Goal: Task Accomplishment & Management: Manage account settings

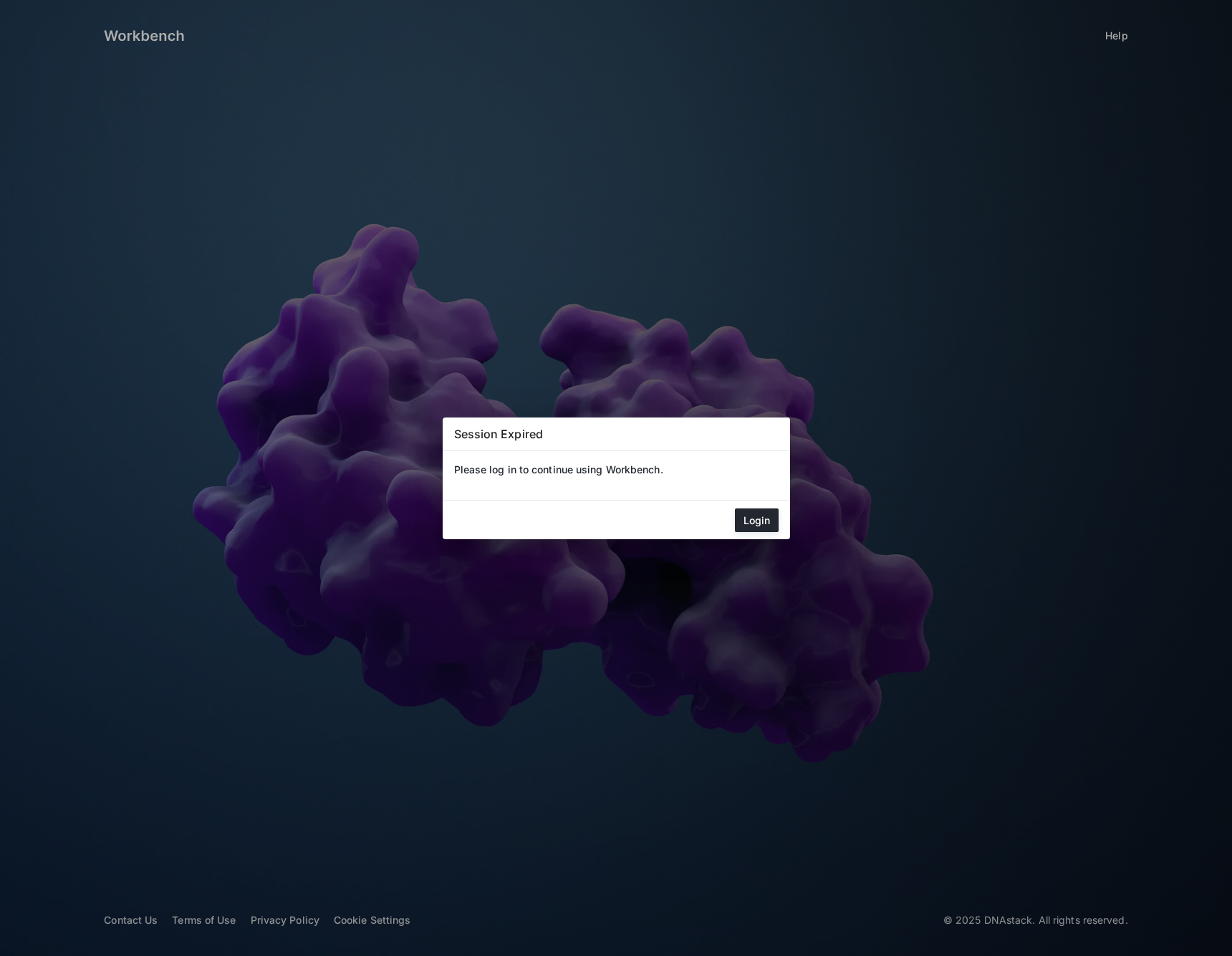
click at [780, 512] on mat-dialog-actions "Login" at bounding box center [617, 520] width 348 height 38
click at [765, 519] on button "Login" at bounding box center [757, 520] width 44 height 24
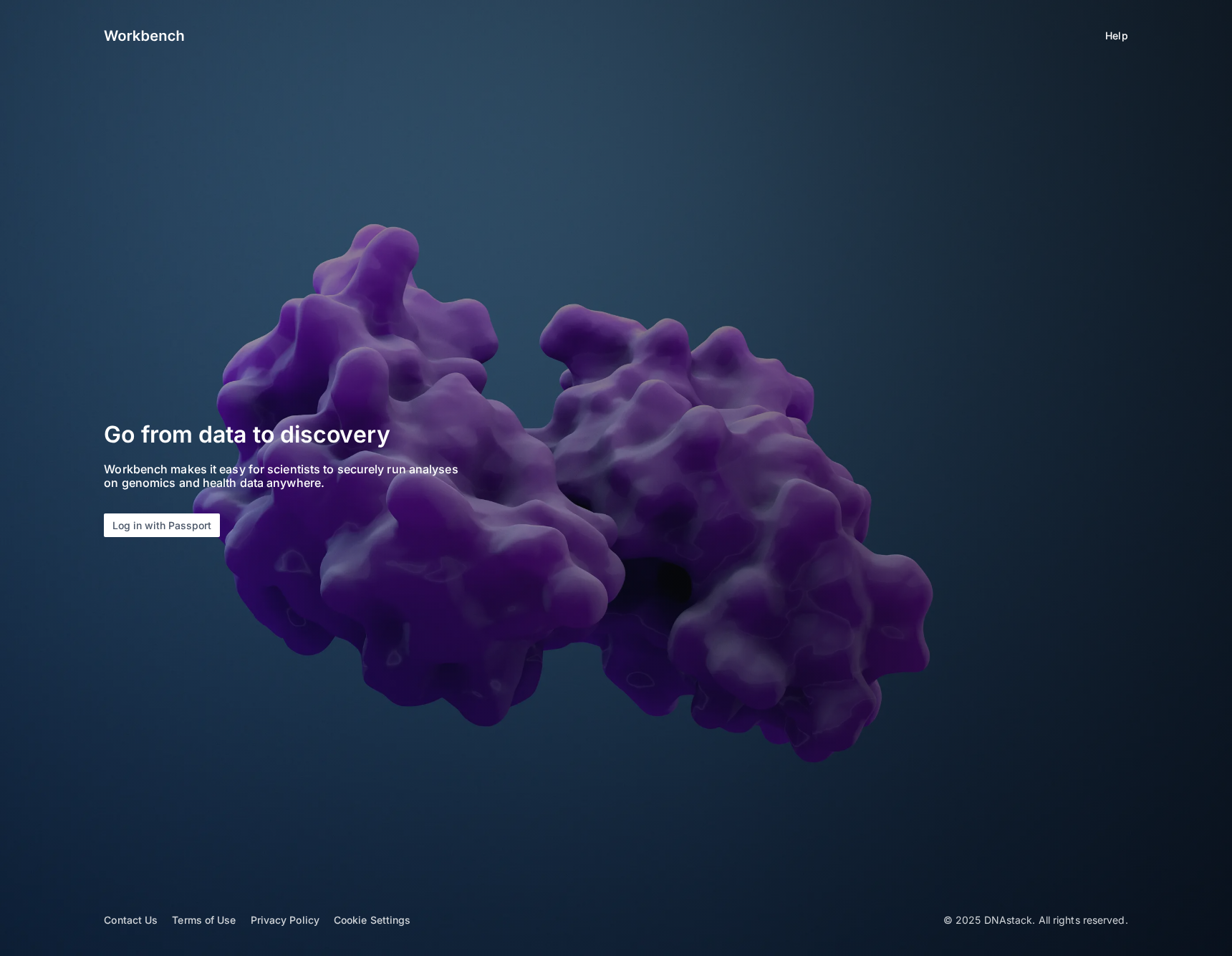
click at [143, 510] on section "Go from data to discovery Workbench makes it easy for scientists to securely ru…" at bounding box center [304, 478] width 399 height 118
click at [159, 521] on button "Log in with Passport" at bounding box center [162, 525] width 116 height 24
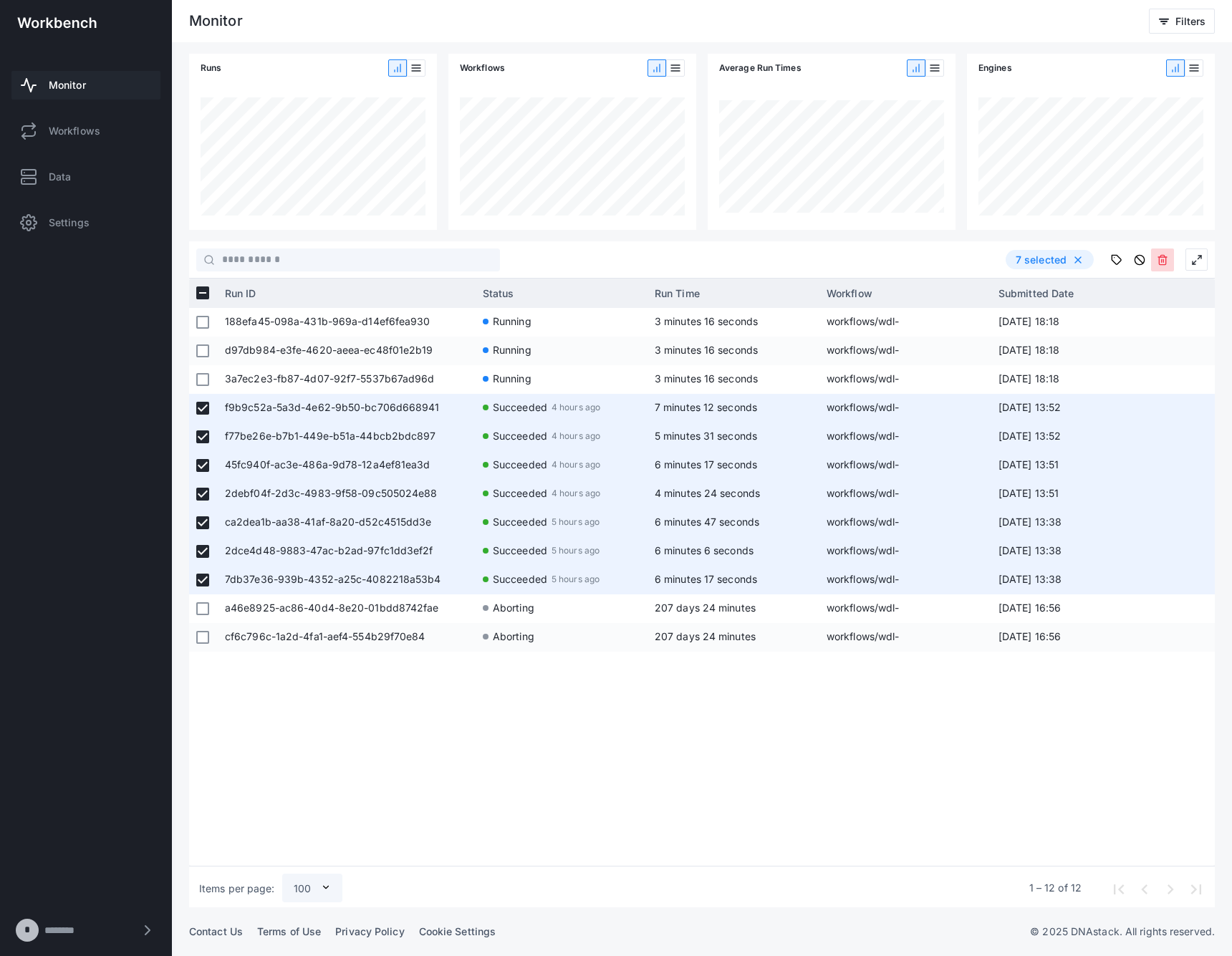
click at [1161, 261] on icon at bounding box center [1162, 260] width 11 height 11
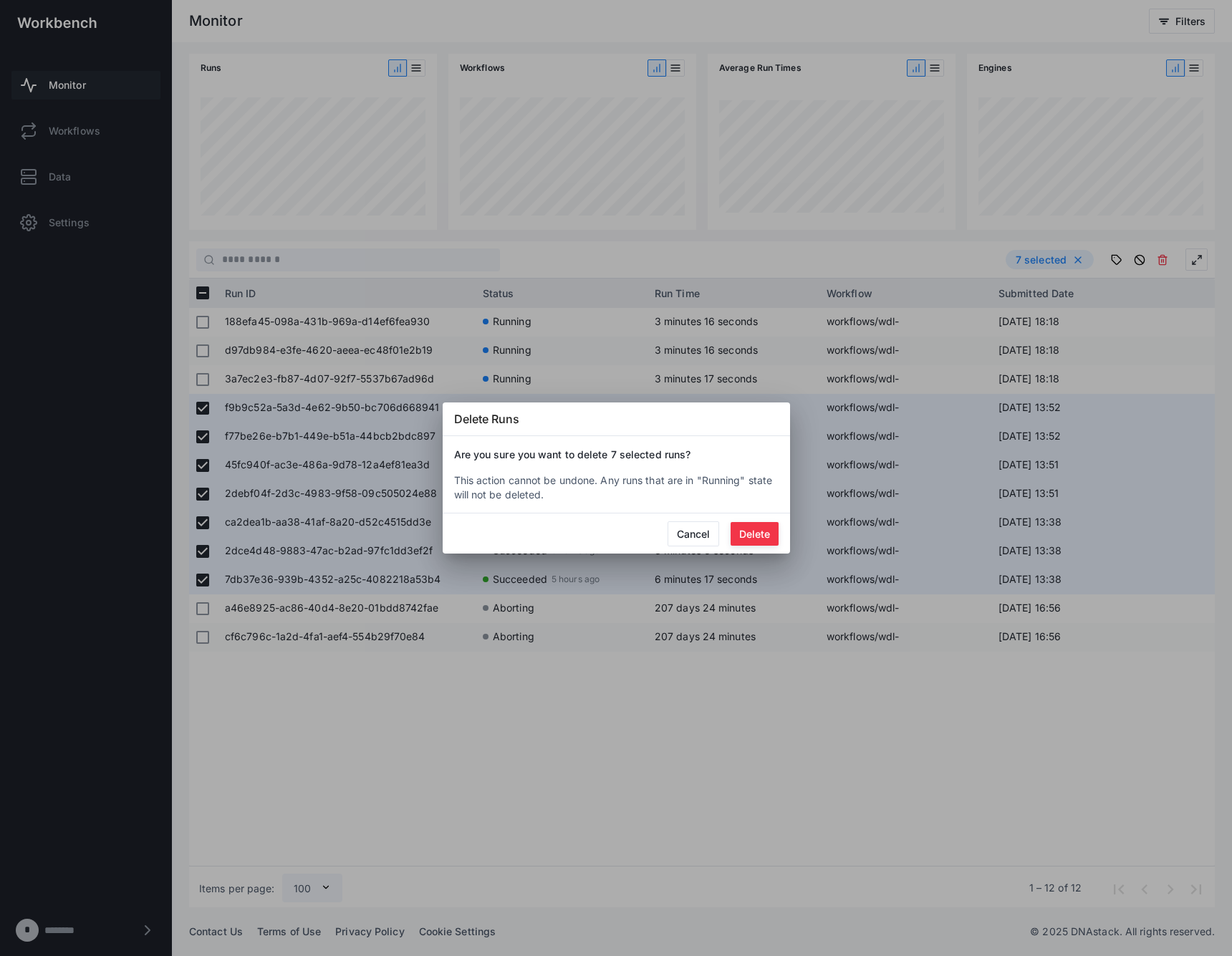
click at [739, 533] on button "Delete" at bounding box center [755, 534] width 48 height 24
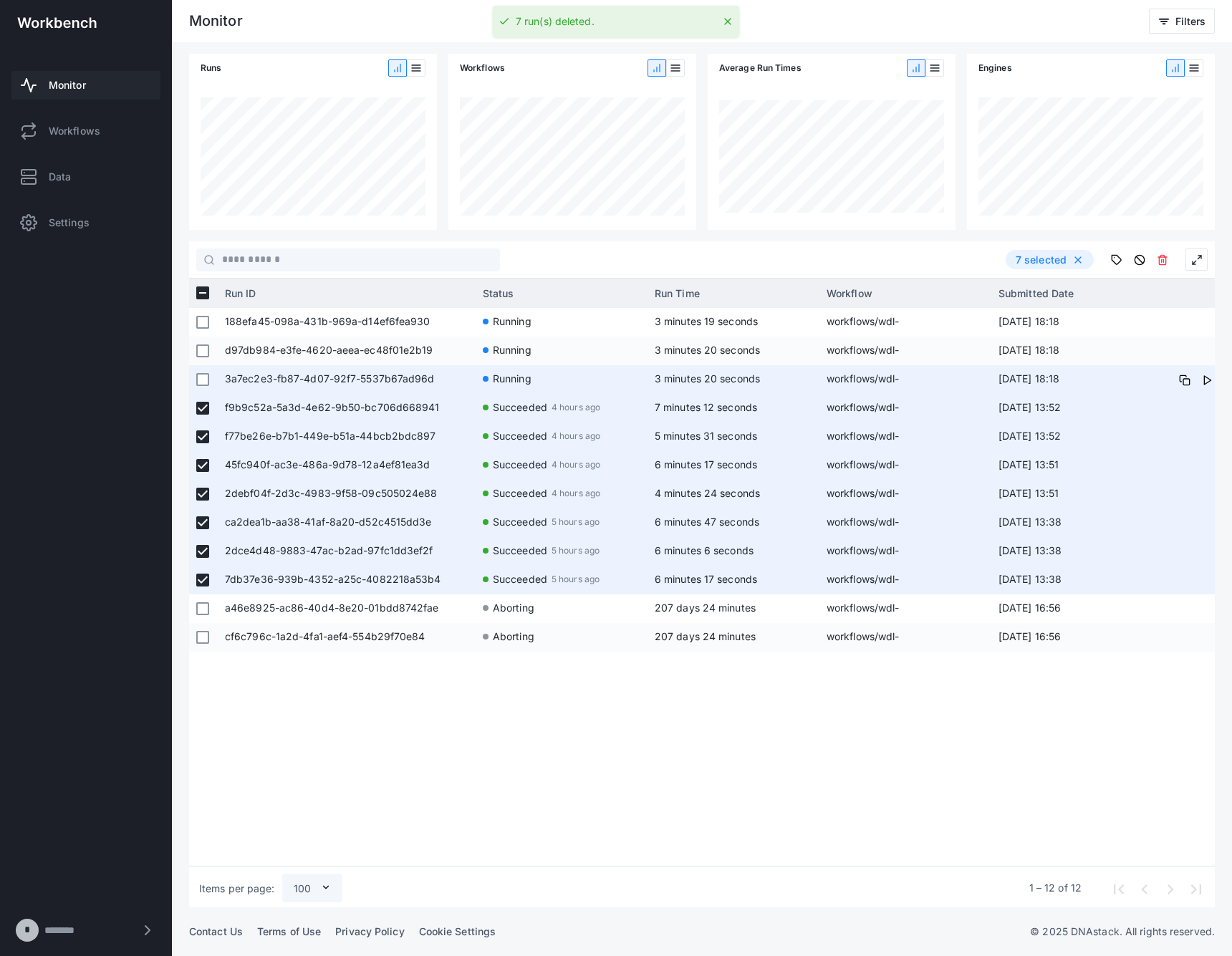
click at [390, 383] on span "3a7ec2e3-fb87-4d07-92f7-5537b67ad96d" at bounding box center [347, 380] width 244 height 29
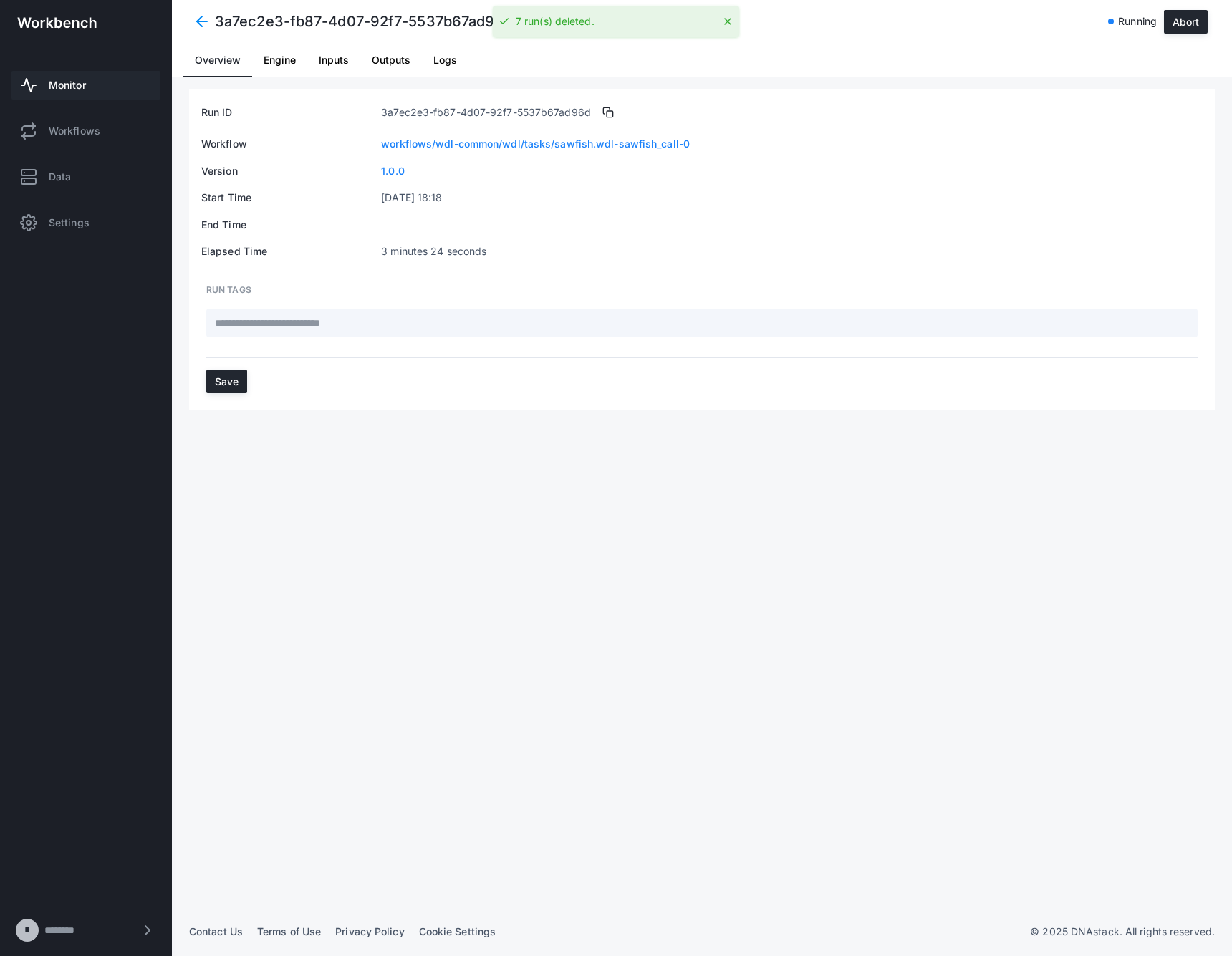
click at [454, 62] on span "Logs" at bounding box center [445, 60] width 24 height 10
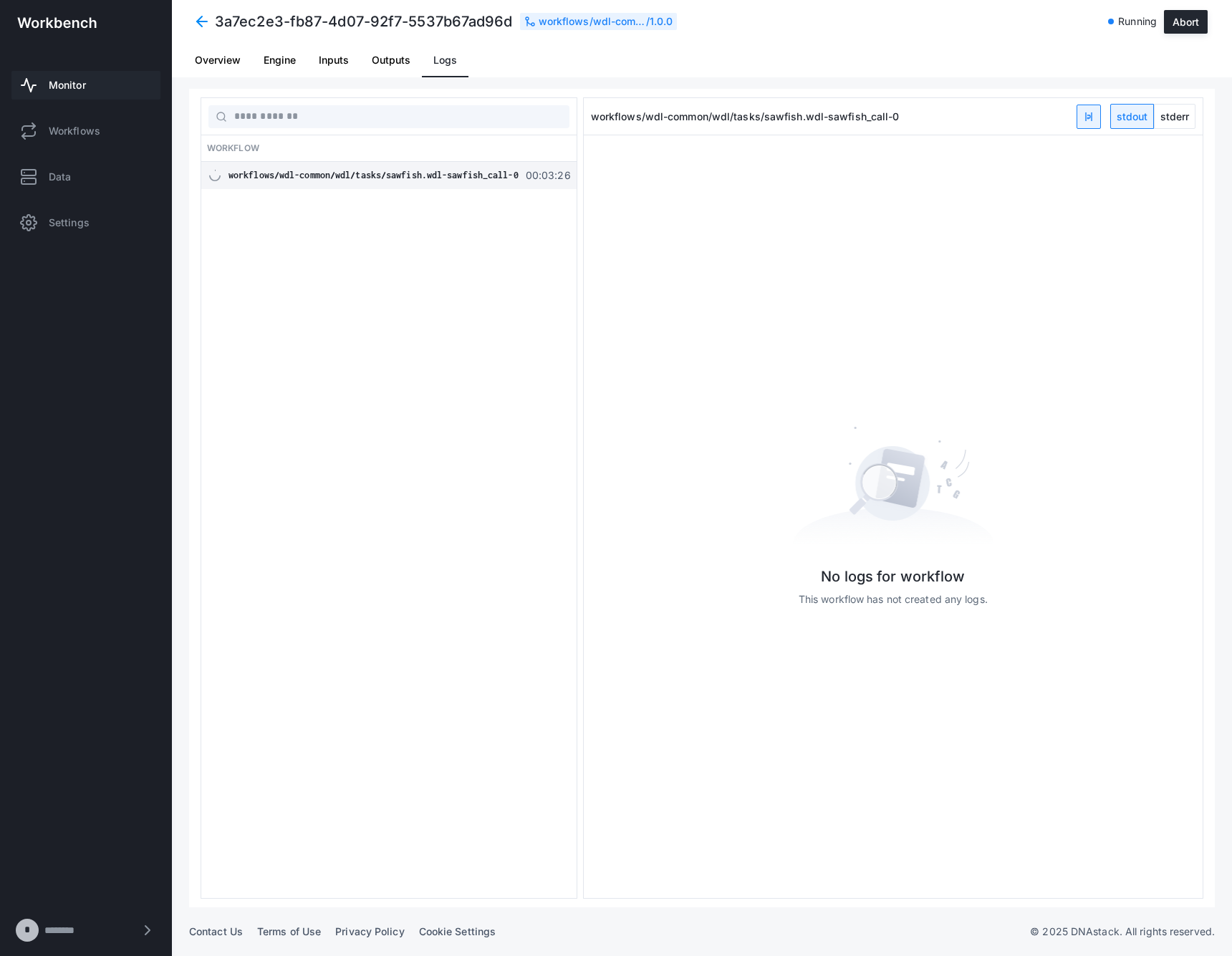
click at [213, 16] on span at bounding box center [202, 22] width 26 height 26
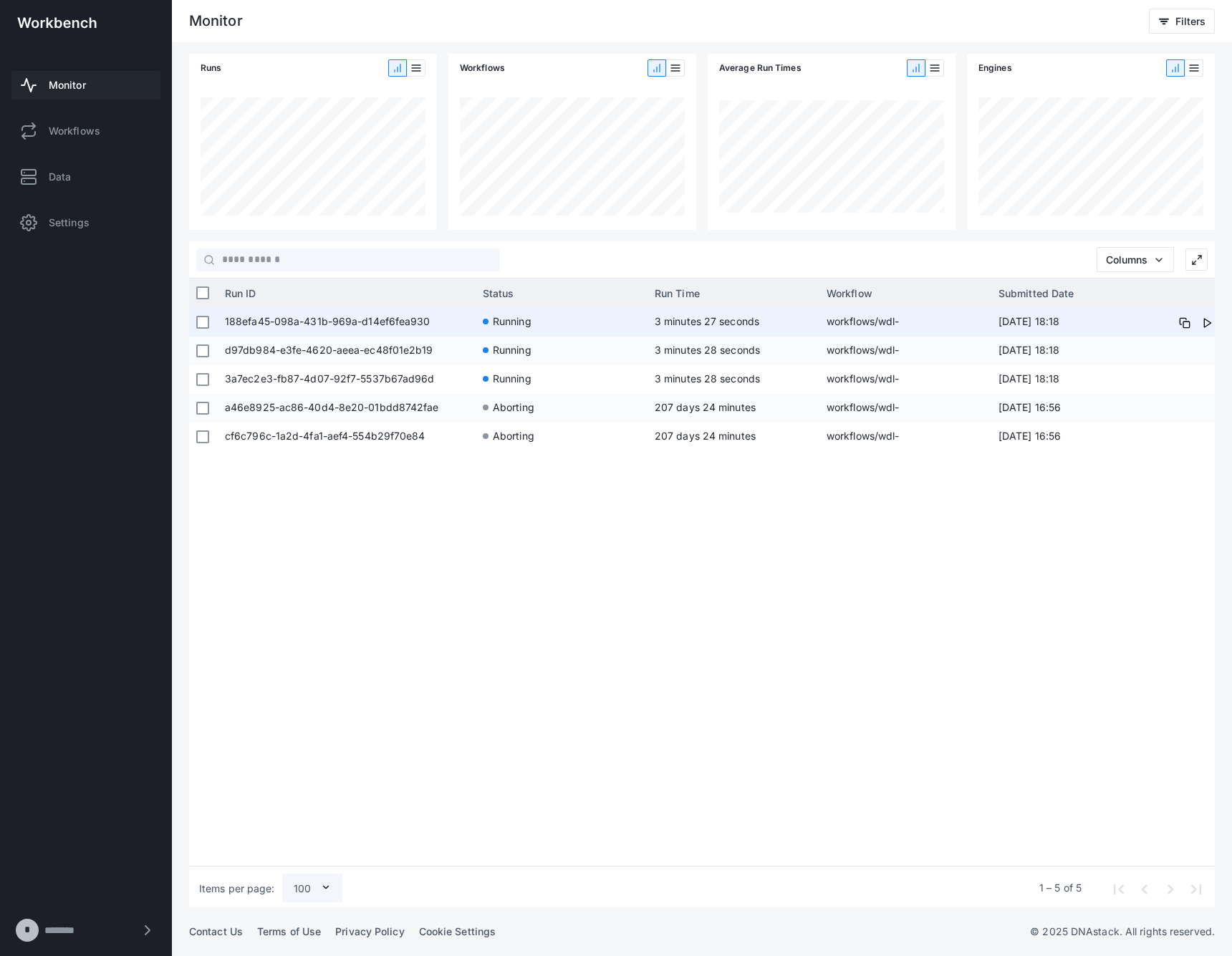
click at [396, 328] on span "188efa45-098a-431b-969a-d14ef6fea930" at bounding box center [347, 323] width 244 height 29
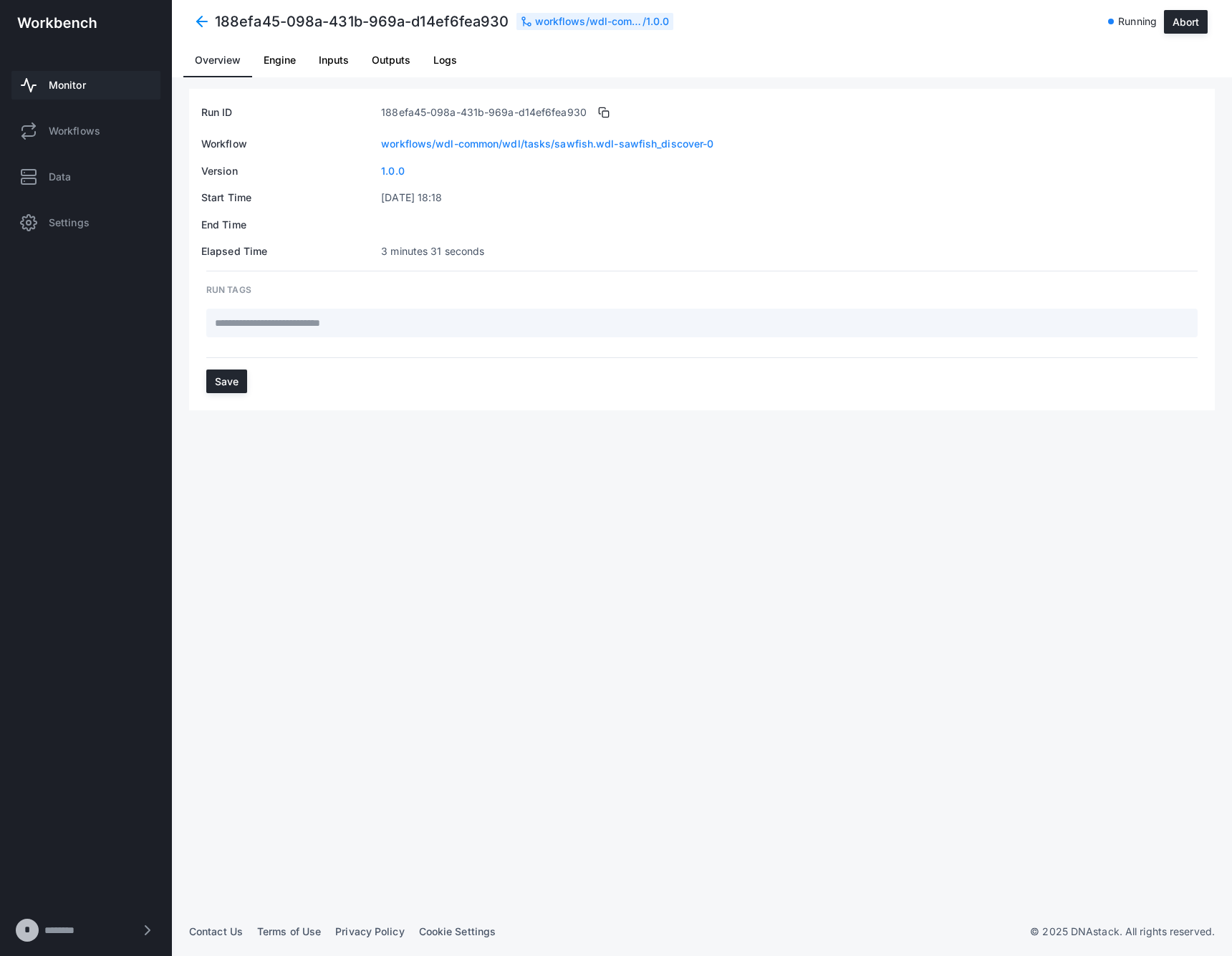
click at [449, 64] on span "Logs" at bounding box center [445, 60] width 24 height 10
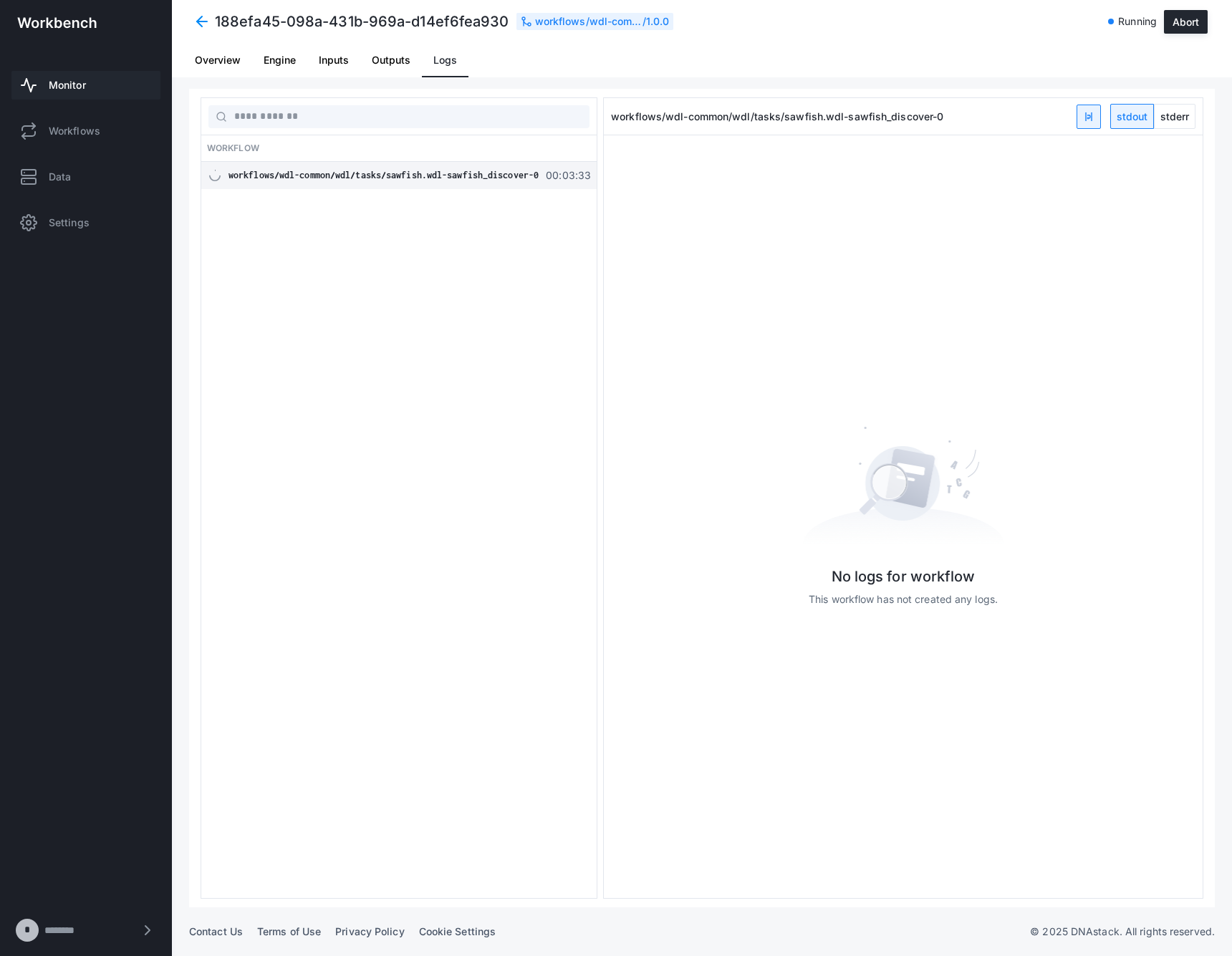
click at [77, 90] on span "Monitor" at bounding box center [67, 85] width 38 height 14
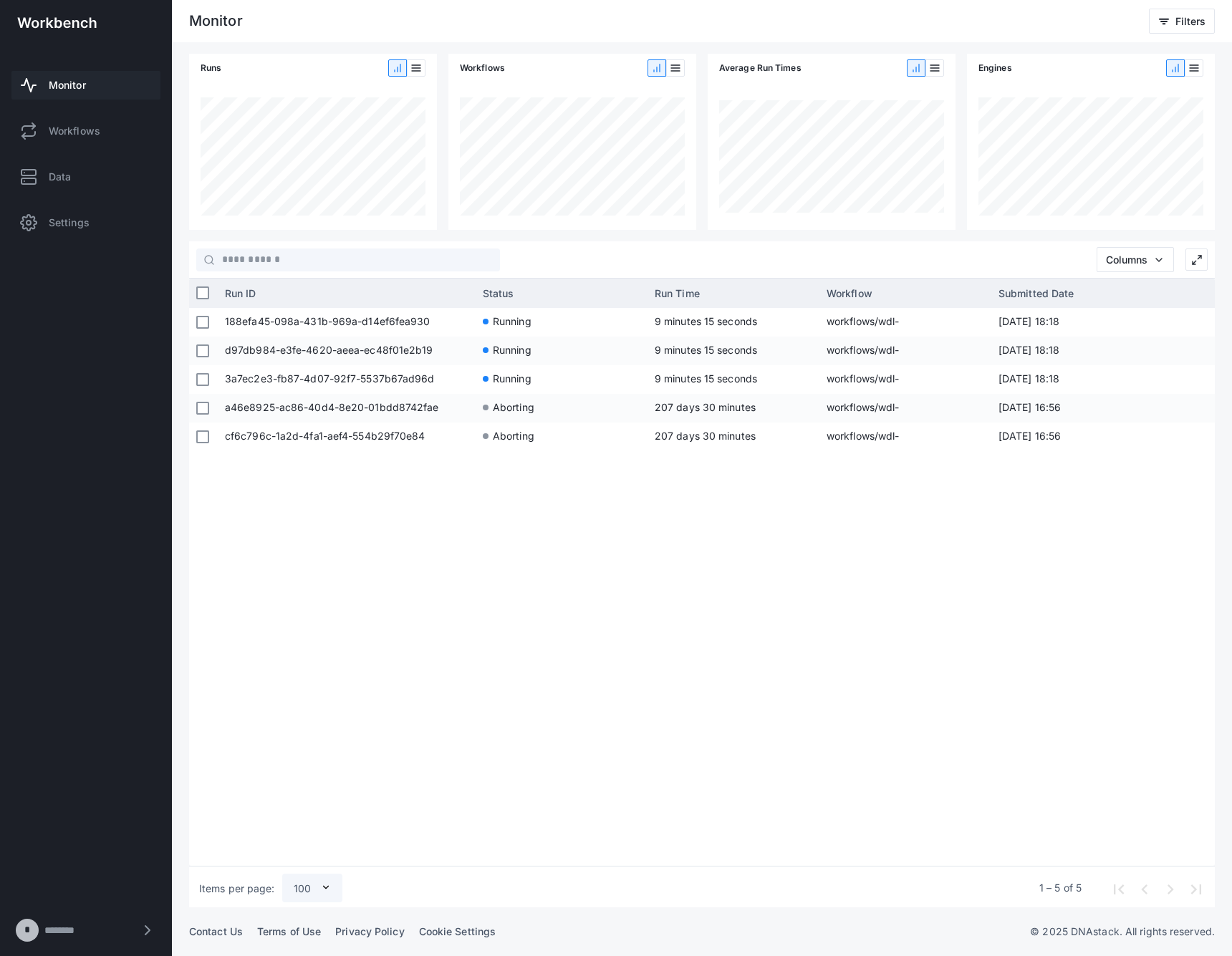
click at [898, 529] on div "188efa45-098a-431b-969a-d14ef6fea930 Running 9 minutes 15 seconds workflows/wdl…" at bounding box center [716, 584] width 997 height 552
click at [858, 698] on div "188efa45-098a-431b-969a-d14ef6fea930 Running 12 minutes 58 seconds workflows/wd…" at bounding box center [716, 584] width 997 height 552
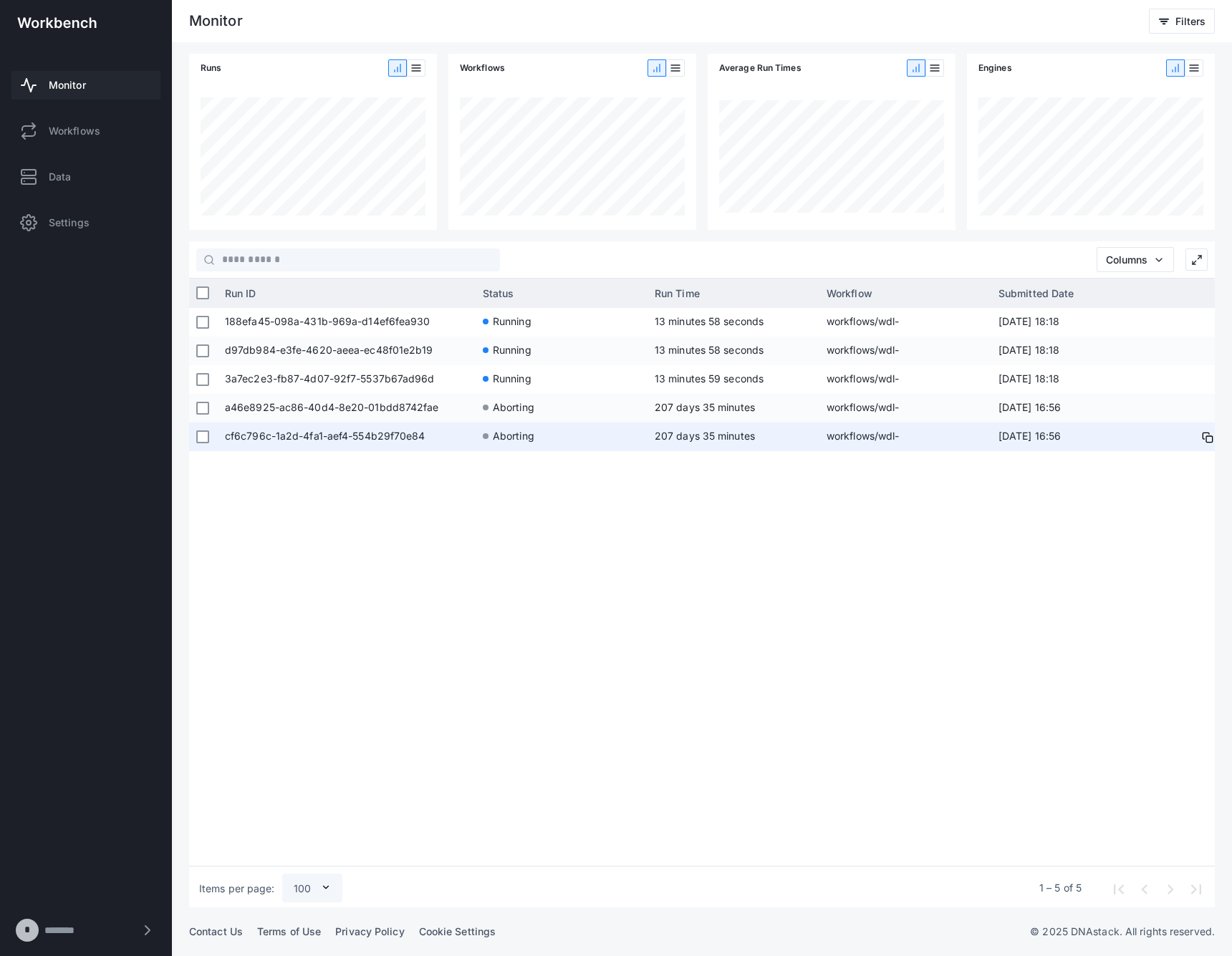
click at [578, 584] on div "188efa45-098a-431b-969a-d14ef6fea930 Running 13 minutes 58 seconds workflows/wd…" at bounding box center [716, 584] width 997 height 552
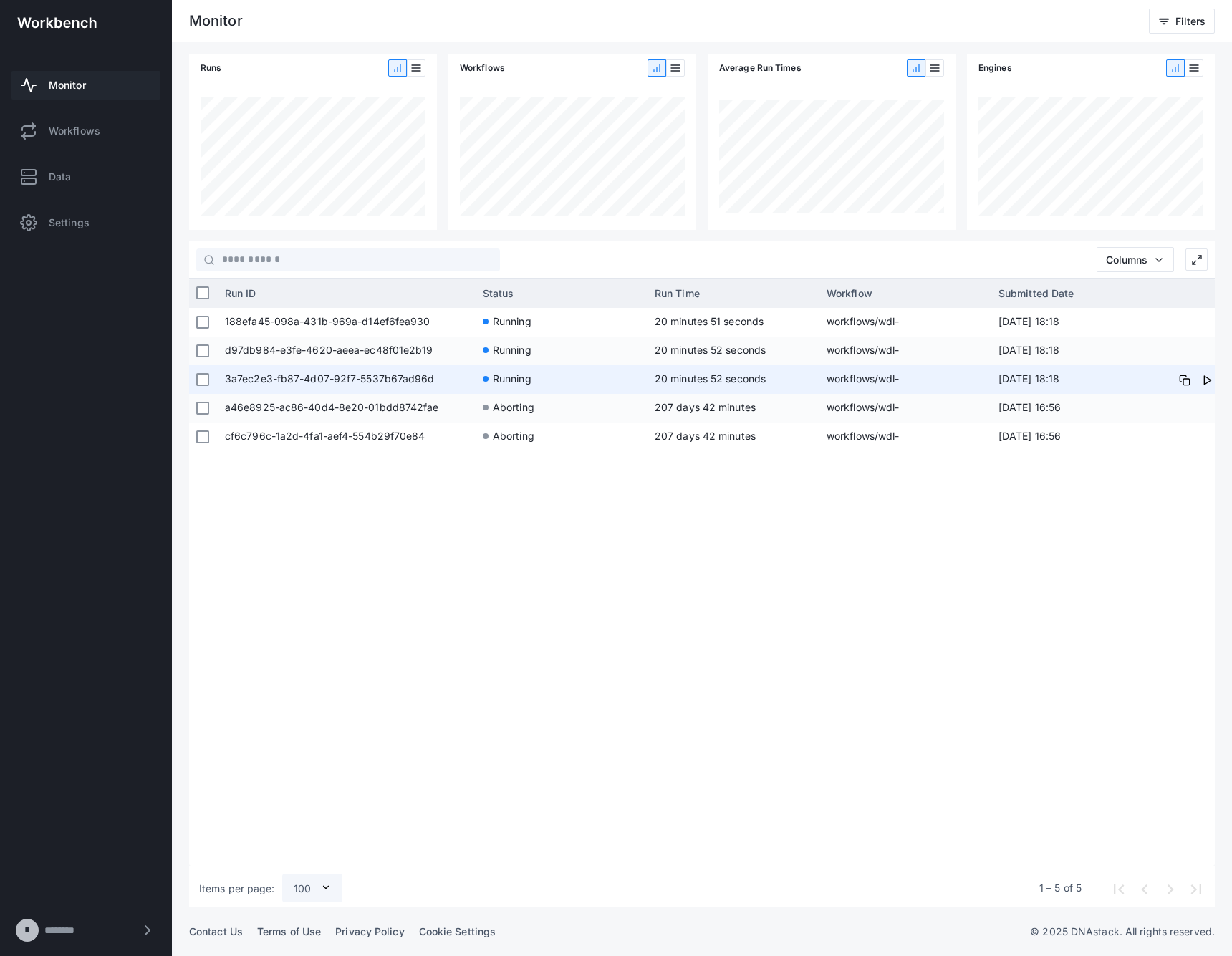
click at [342, 374] on span "3a7ec2e3-fb87-4d07-92f7-5537b67ad96d" at bounding box center [347, 380] width 244 height 29
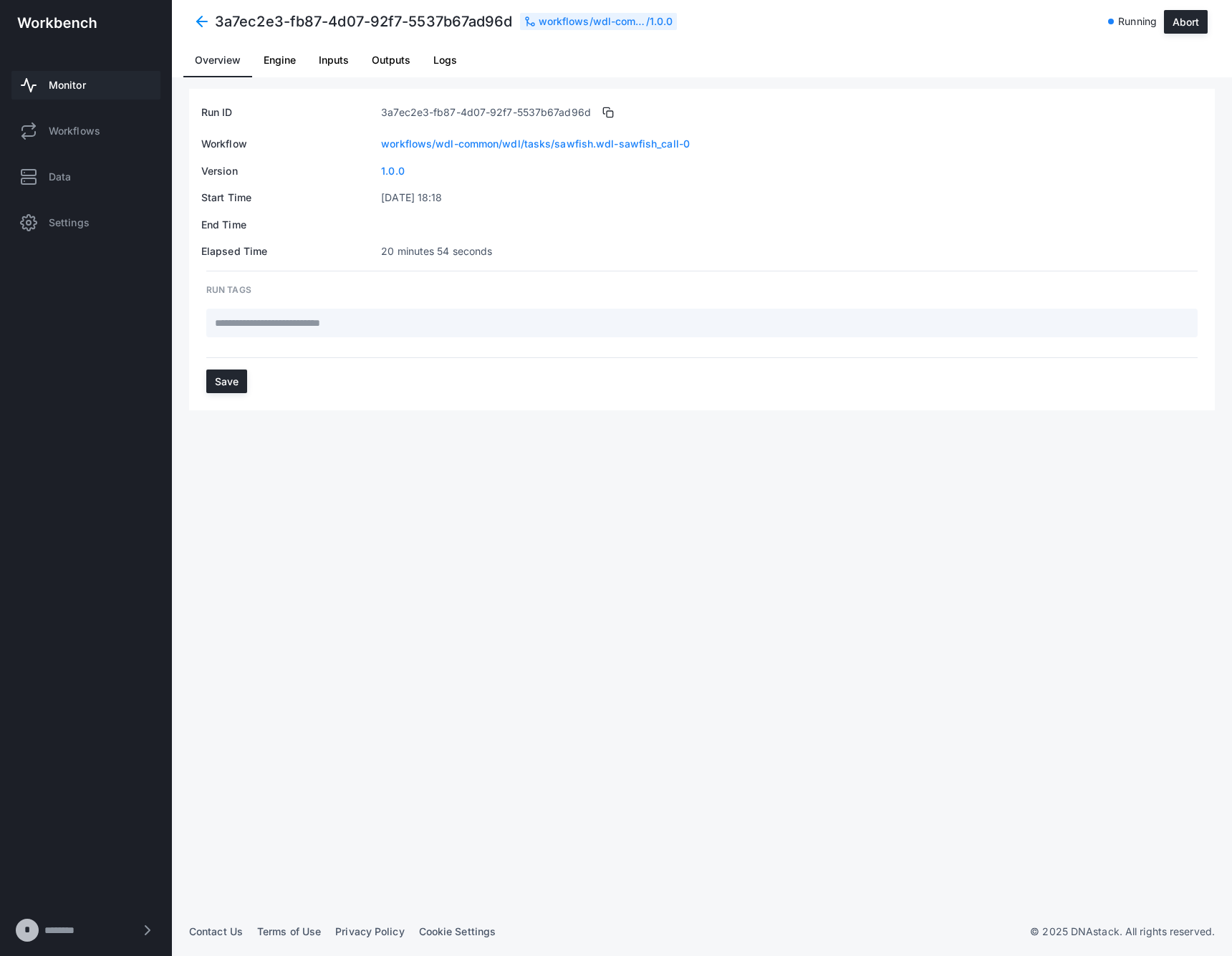
click at [466, 64] on link "Logs" at bounding box center [445, 60] width 46 height 34
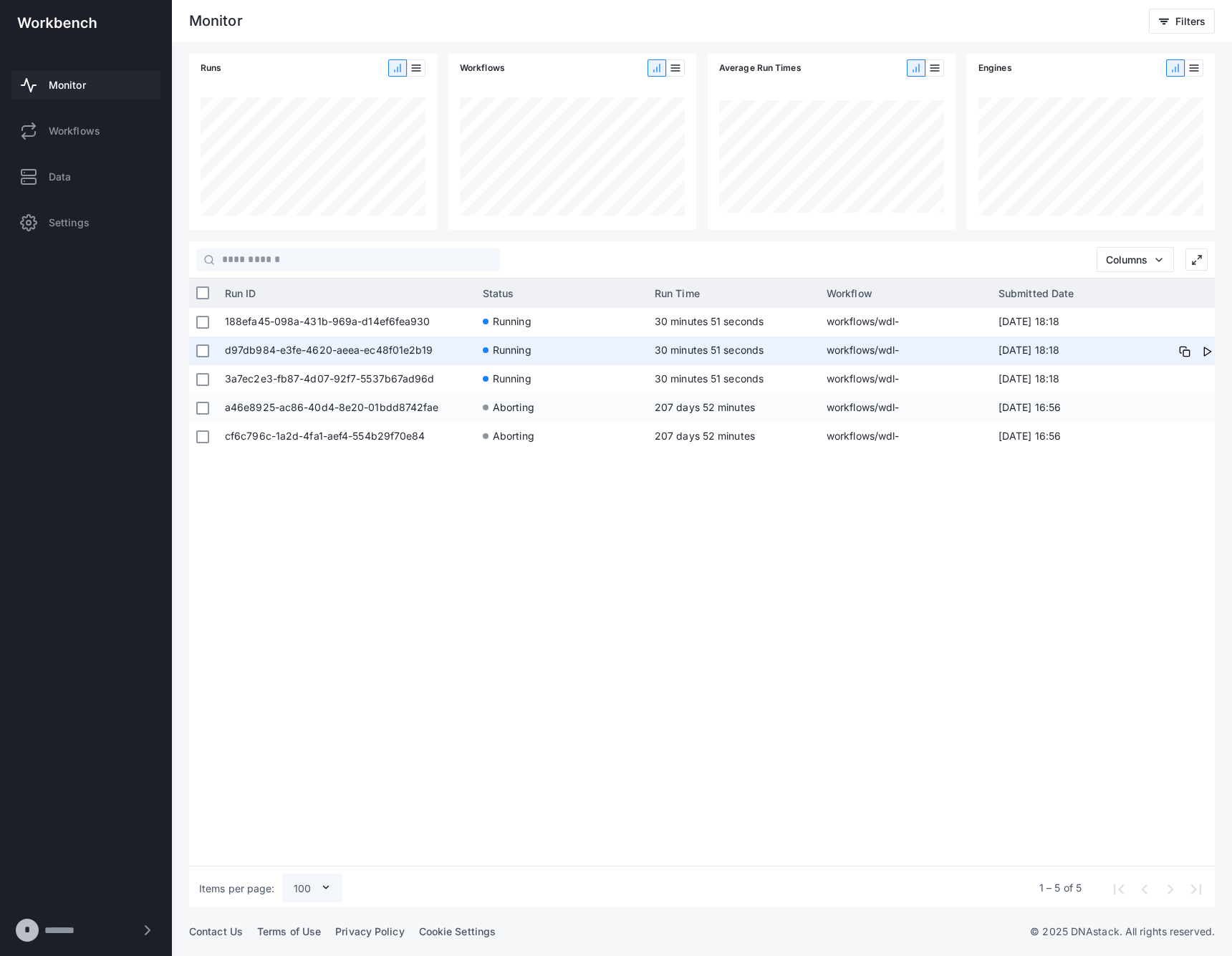
click at [347, 363] on span "d97db984-e3fe-4620-aeea-ec48f01e2b19" at bounding box center [347, 351] width 244 height 29
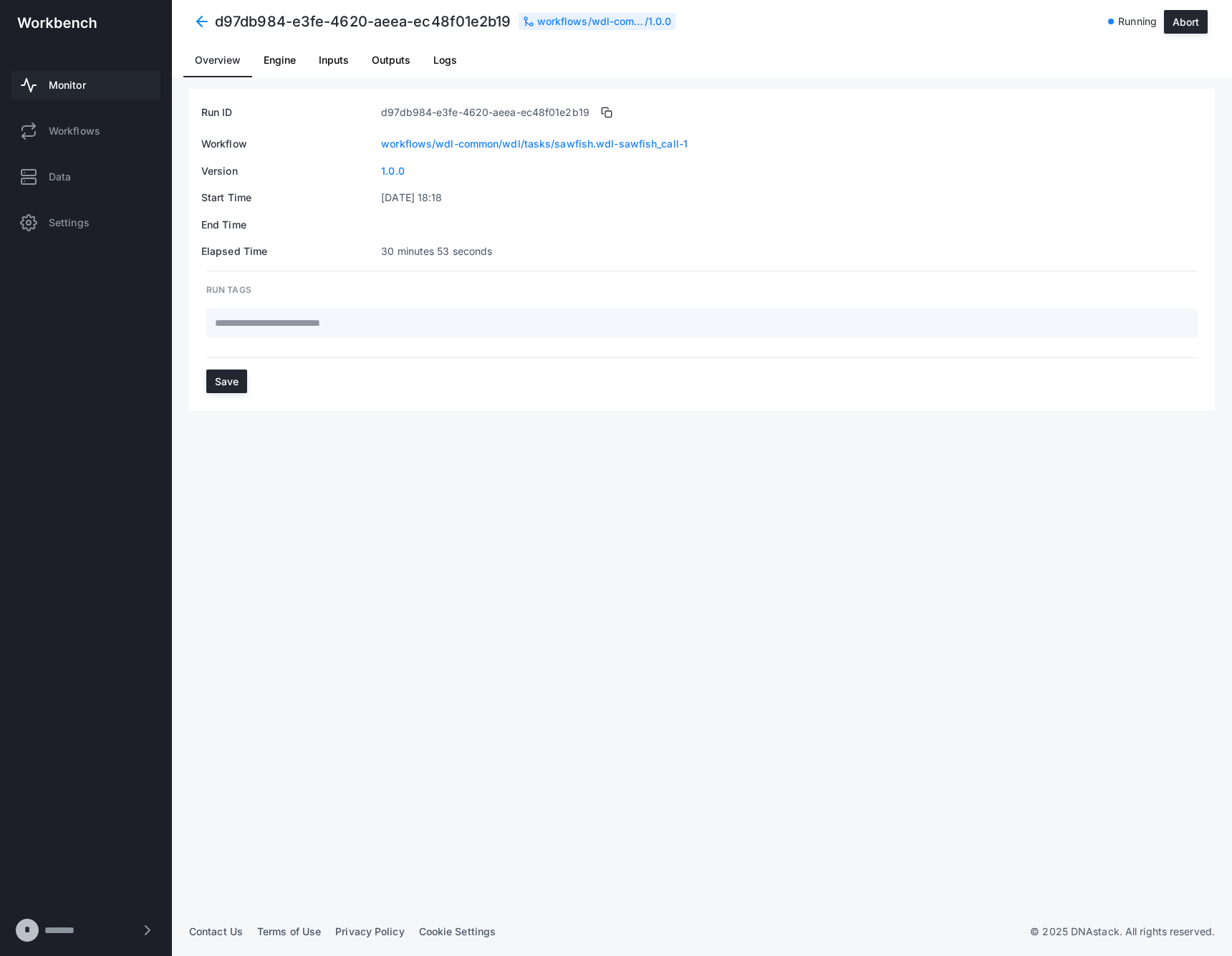
click at [428, 60] on link "Logs" at bounding box center [445, 60] width 46 height 34
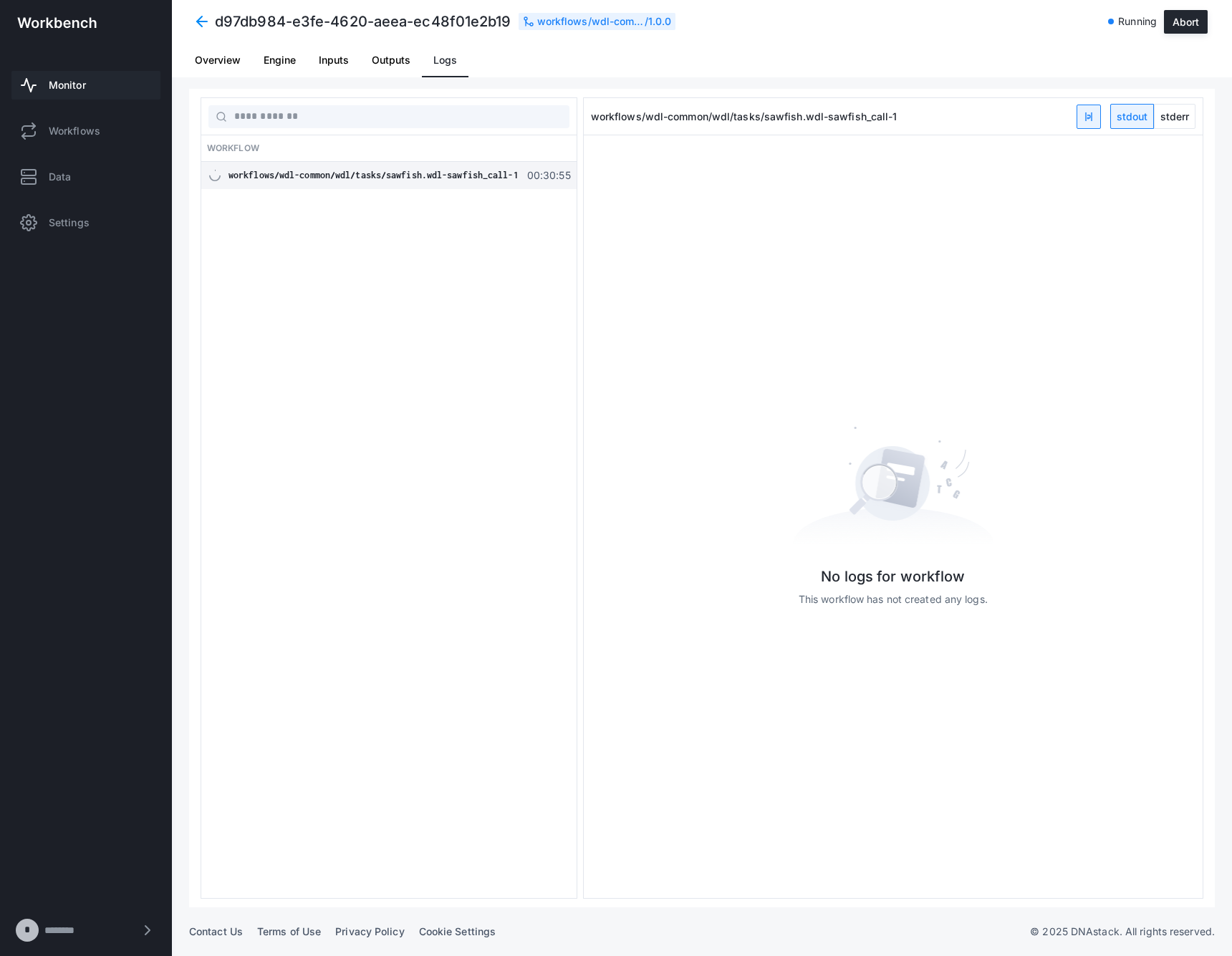
click at [82, 87] on span "Monitor" at bounding box center [67, 85] width 38 height 14
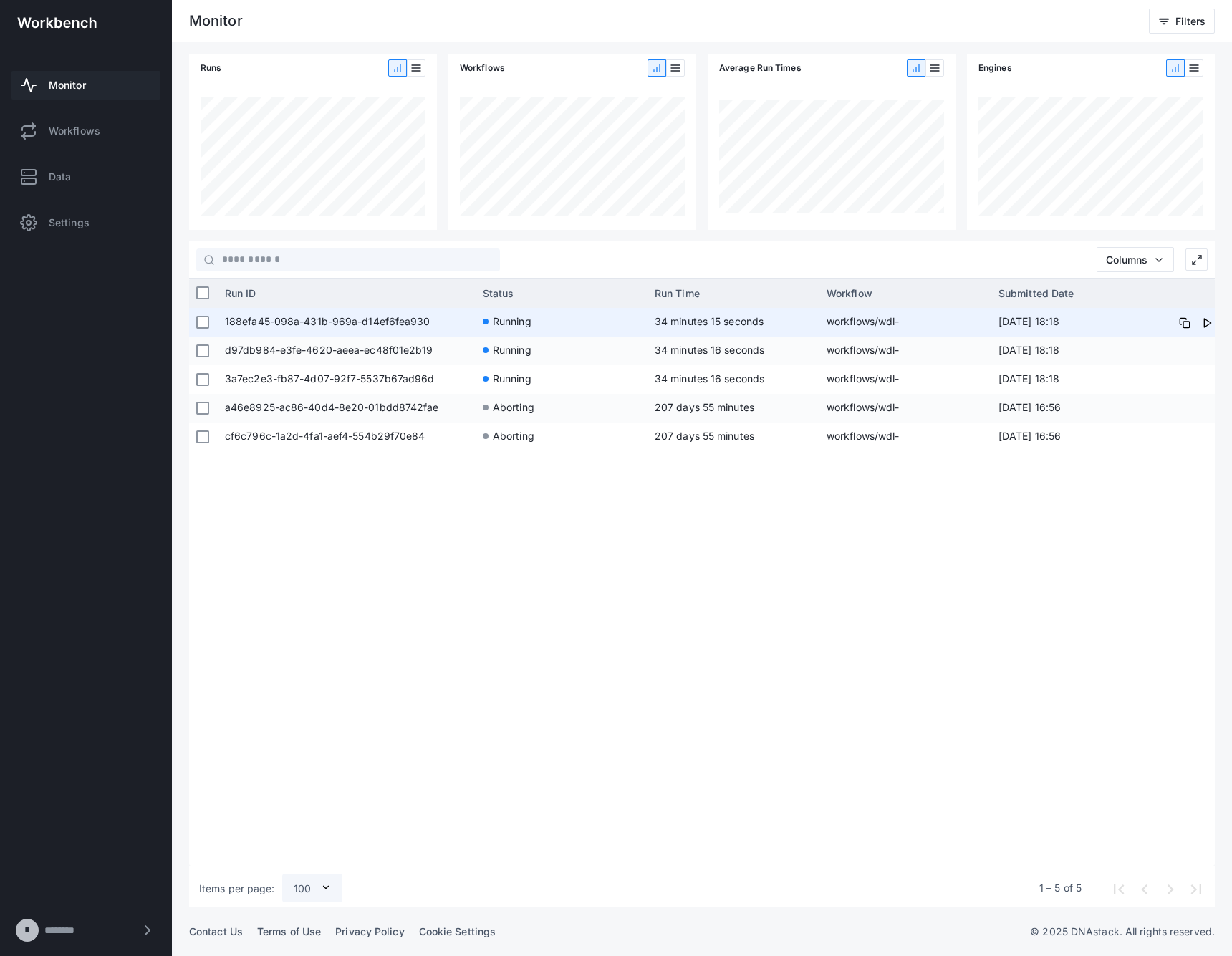
click at [203, 329] on div at bounding box center [203, 322] width 13 height 26
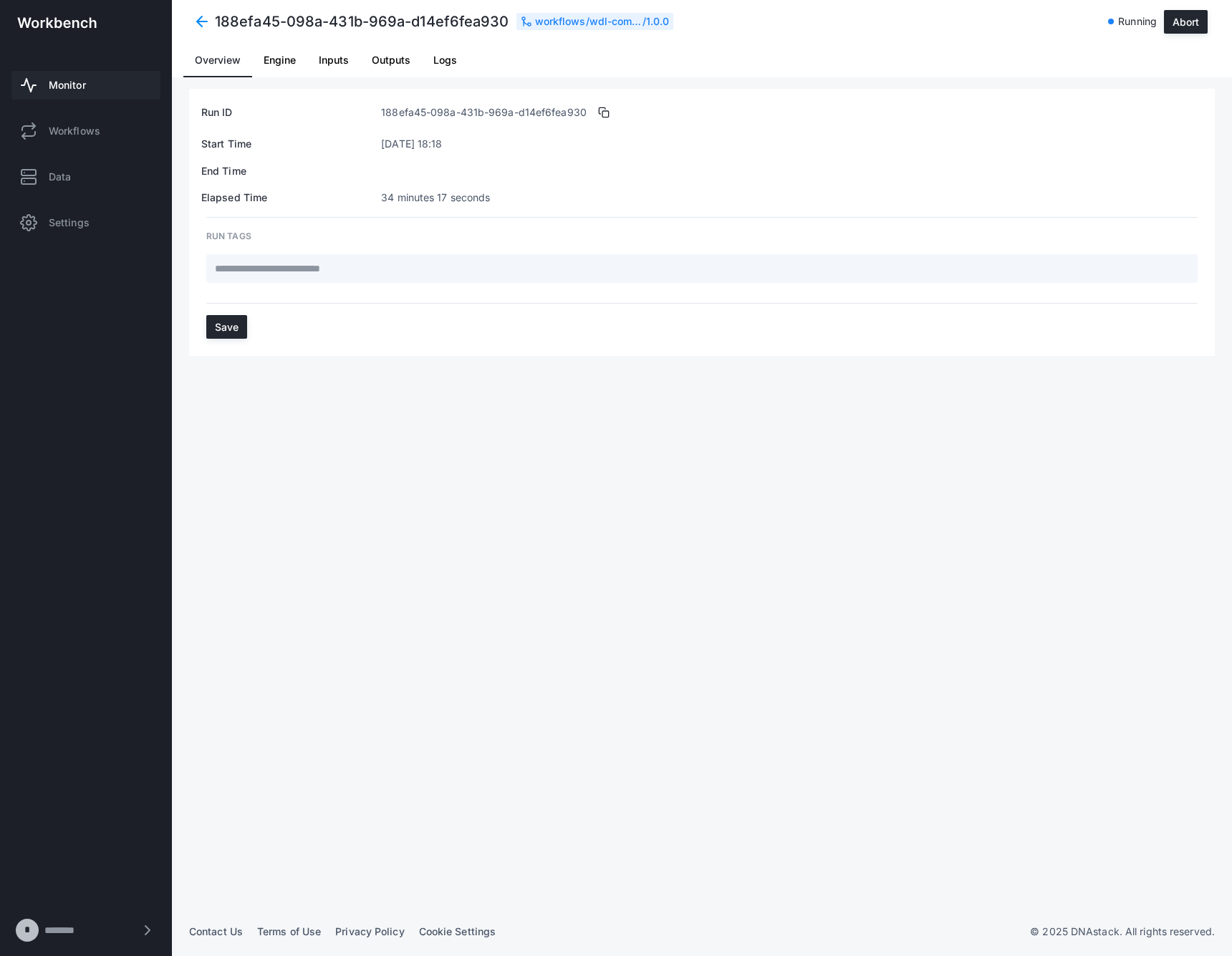
click at [200, 366] on div "Run ID 188efa45-098a-431b-969a-d14ef6fea930 Start Time [DATE] 18:18 End Time El…" at bounding box center [702, 498] width 1026 height 818
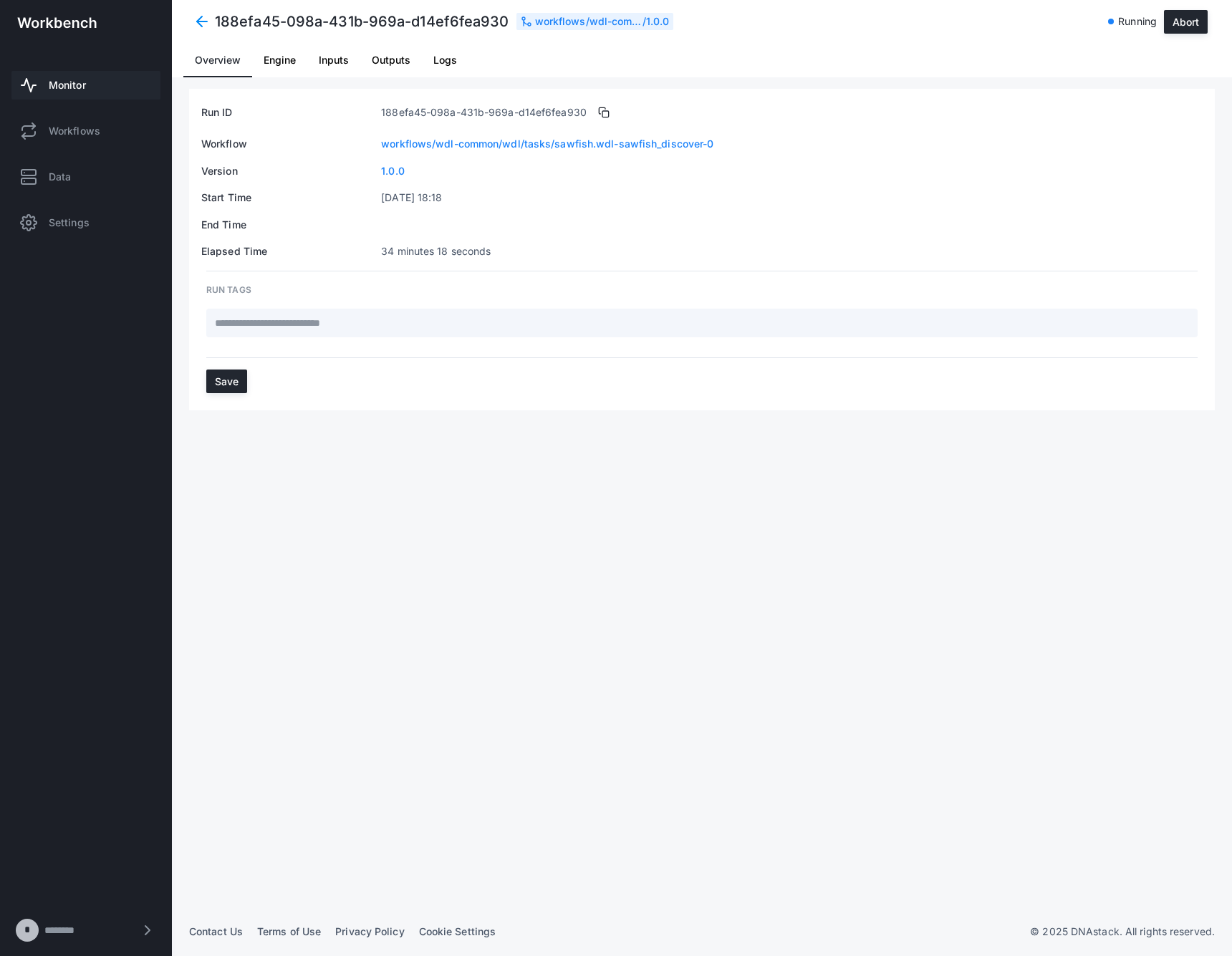
click at [195, 3] on div "188efa45-098a-431b-969a-d14ef6fea930 workflows/wdl-common/wdl/tasks/sawfish.wdl…" at bounding box center [703, 22] width 1061 height 43
click at [201, 18] on span at bounding box center [202, 22] width 26 height 26
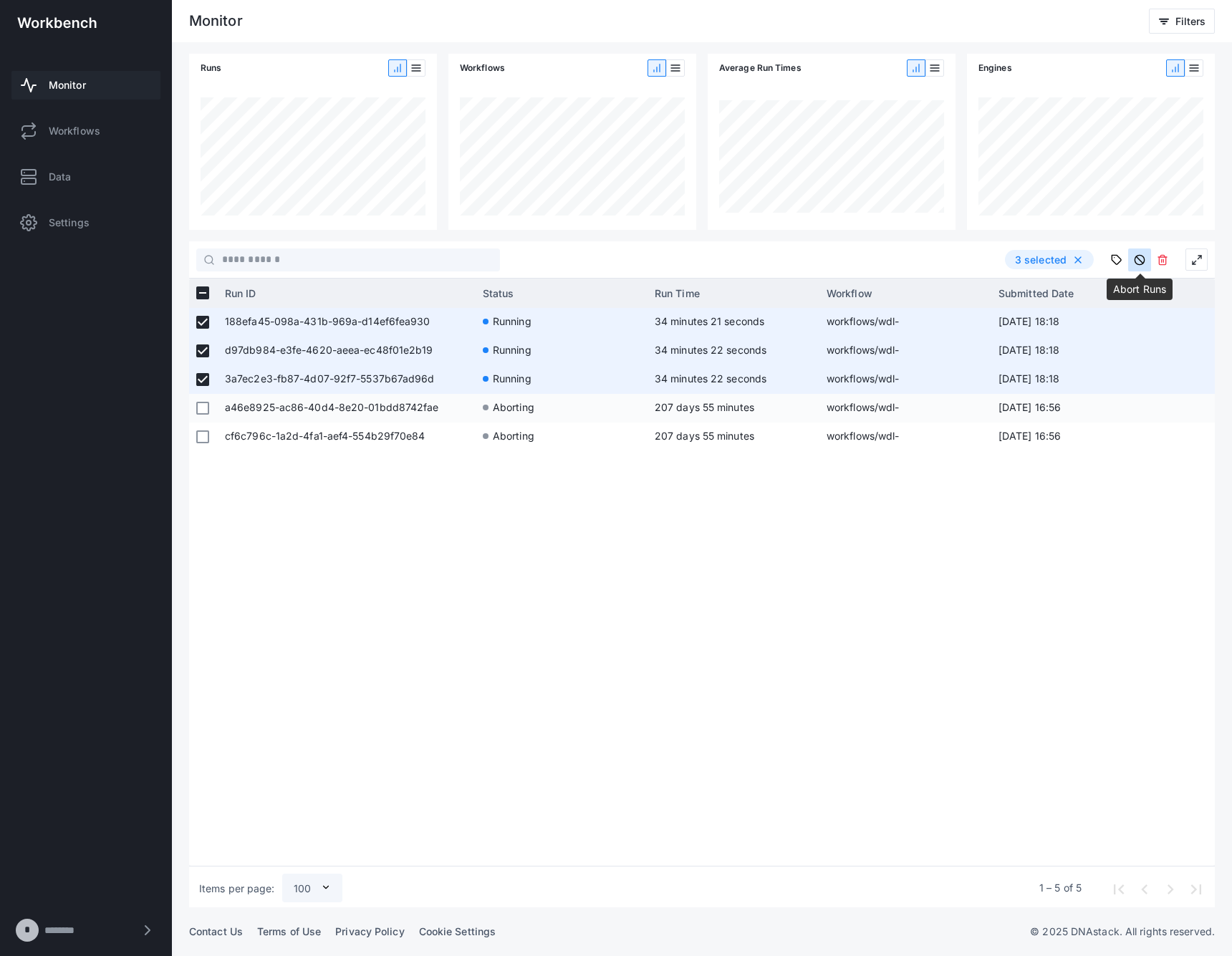
click at [1141, 263] on icon at bounding box center [1140, 260] width 11 height 11
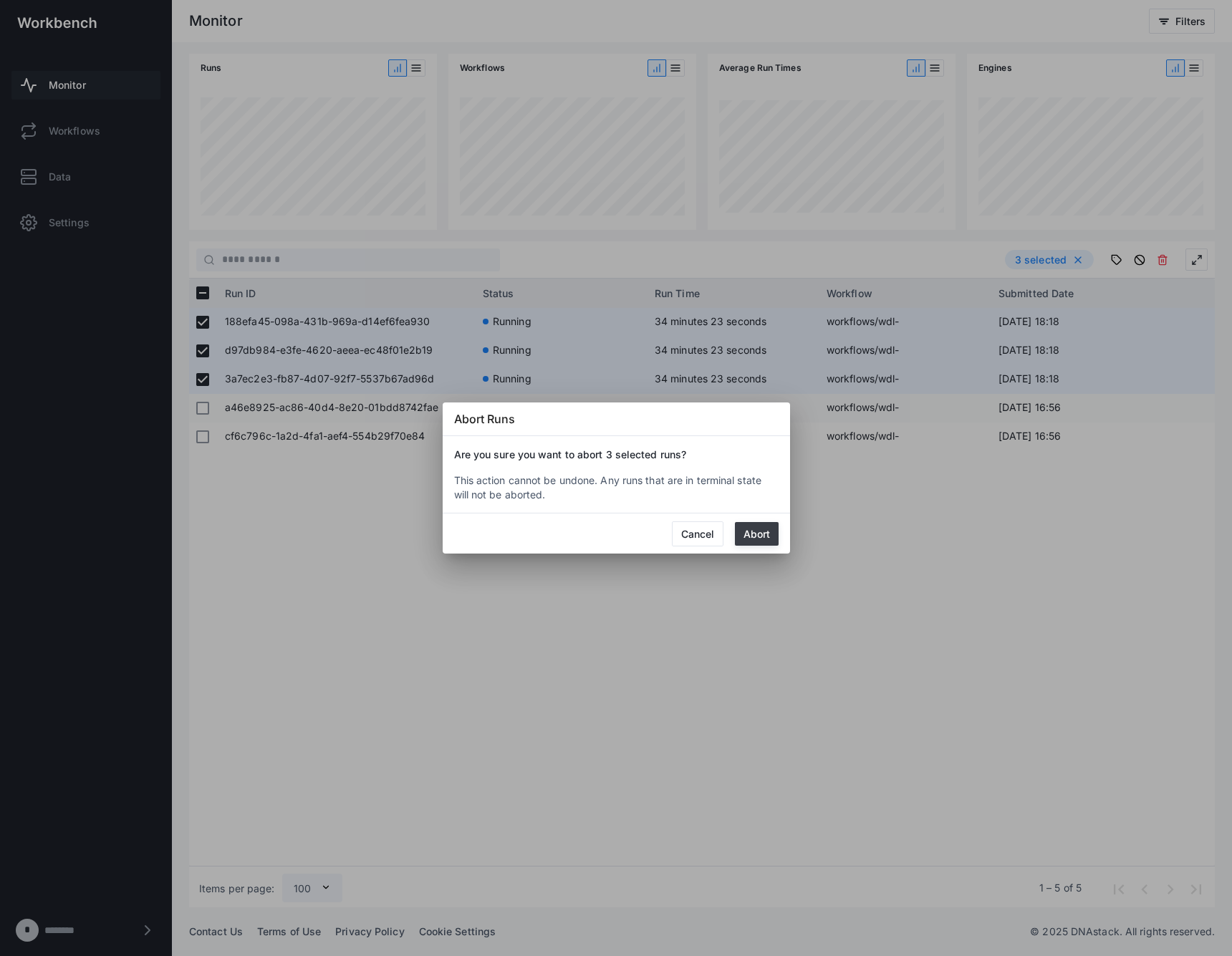
click at [770, 536] on button "Abort" at bounding box center [757, 534] width 44 height 24
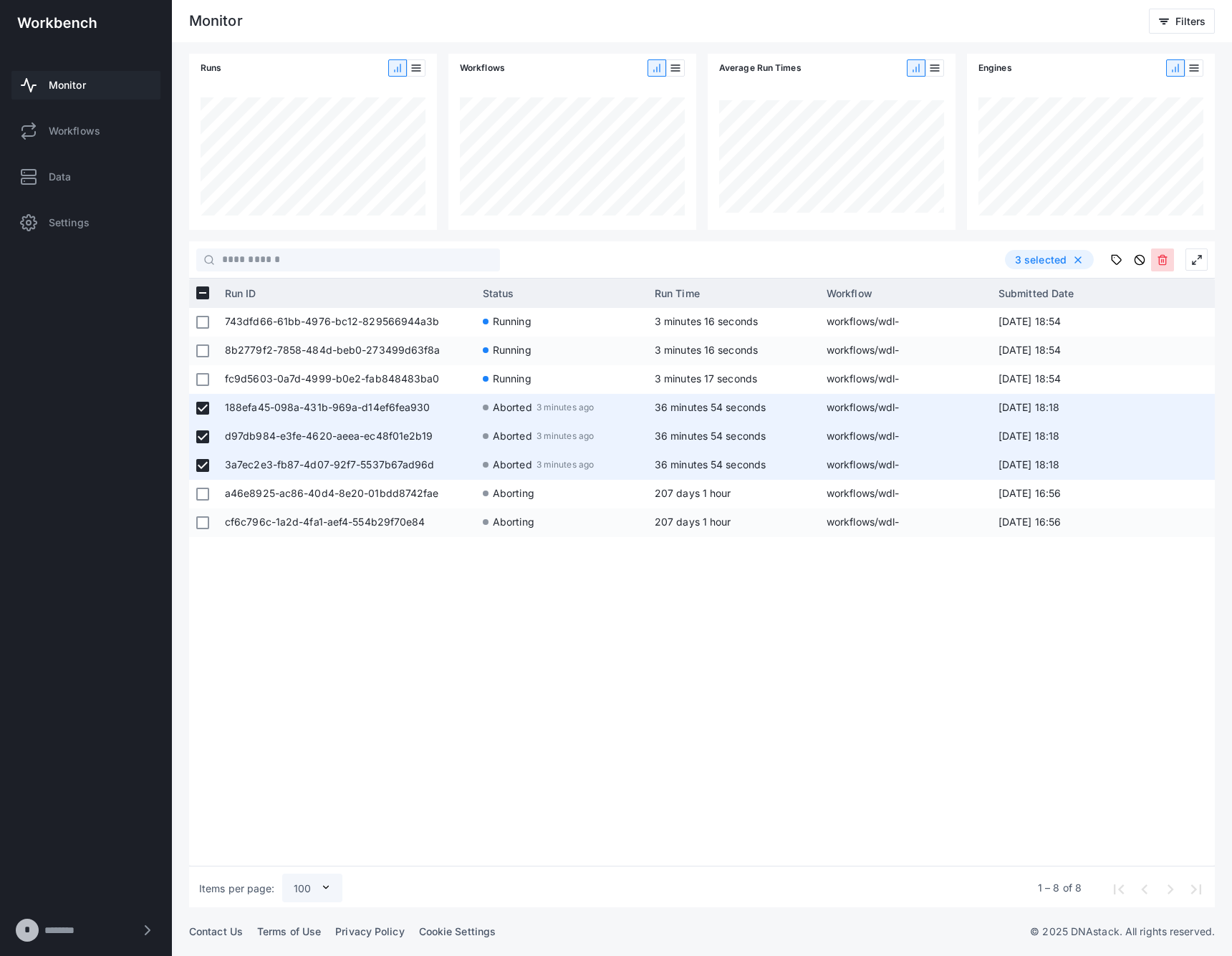
click at [1162, 267] on button at bounding box center [1162, 259] width 23 height 23
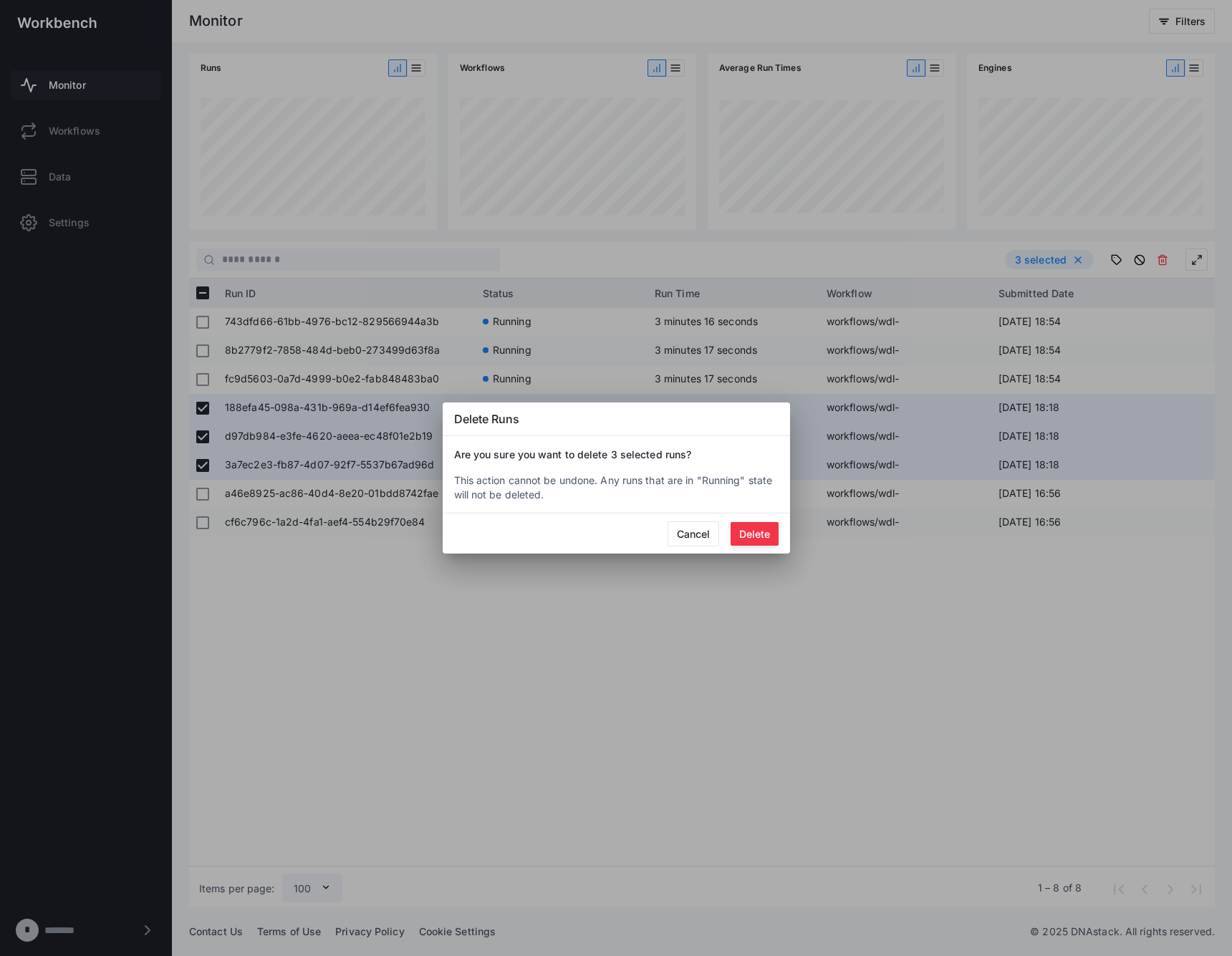
click at [754, 529] on button "Delete" at bounding box center [755, 534] width 48 height 24
